Goal: Task Accomplishment & Management: Use online tool/utility

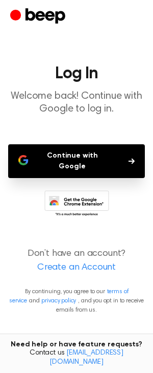
click at [92, 155] on button "Continue with Google" at bounding box center [76, 161] width 137 height 34
click at [54, 90] on p "Welcome back! Continue with Google to log in." at bounding box center [76, 103] width 137 height 26
click at [74, 150] on button "Continue with Google" at bounding box center [76, 161] width 137 height 34
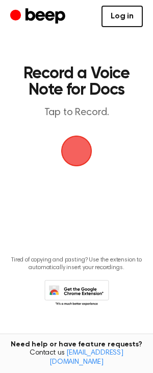
click at [128, 10] on link "Log in" at bounding box center [122, 16] width 41 height 21
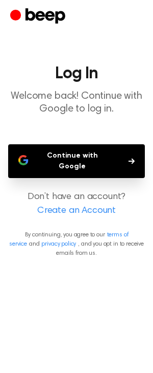
click at [105, 148] on button "Continue with Google" at bounding box center [76, 161] width 137 height 34
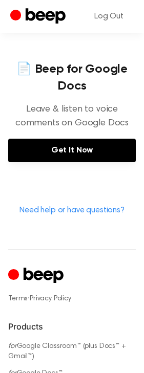
scroll to position [467, 0]
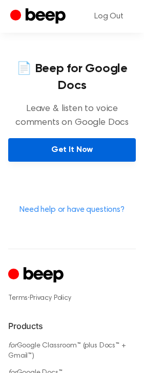
click at [74, 151] on link "Get It Now" at bounding box center [71, 150] width 127 height 24
